Goal: Task Accomplishment & Management: Manage account settings

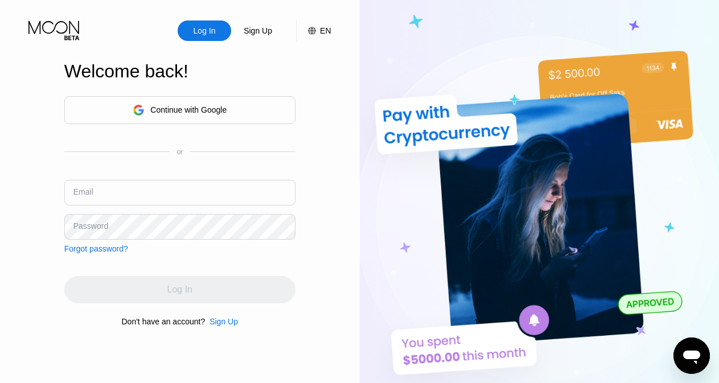
type input "[EMAIL_ADDRESS][DOMAIN_NAME]"
click at [333, 175] on div "Log In Sign Up EN Language Select an item Save Welcome back! Continue with Goog…" at bounding box center [180, 210] width 360 height 421
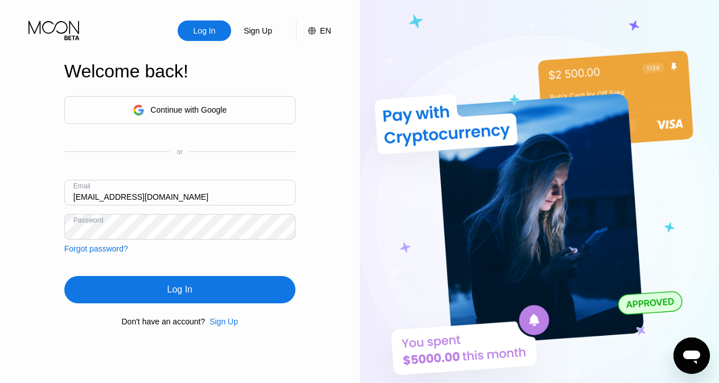
click at [184, 291] on div "Log In" at bounding box center [179, 289] width 25 height 11
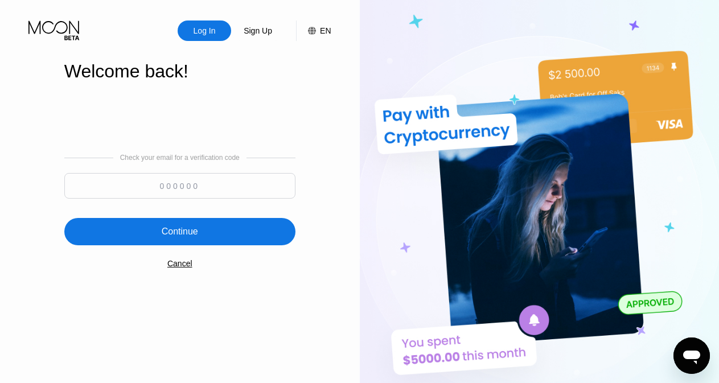
click at [210, 188] on input at bounding box center [179, 186] width 231 height 26
type input "567350"
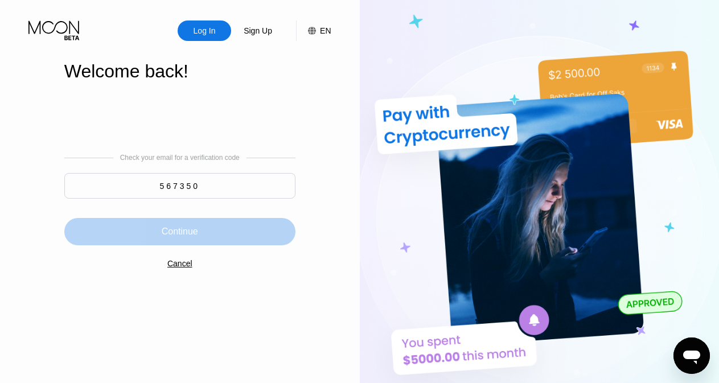
click at [190, 231] on div "Continue" at bounding box center [180, 231] width 36 height 11
